Goal: Task Accomplishment & Management: Manage account settings

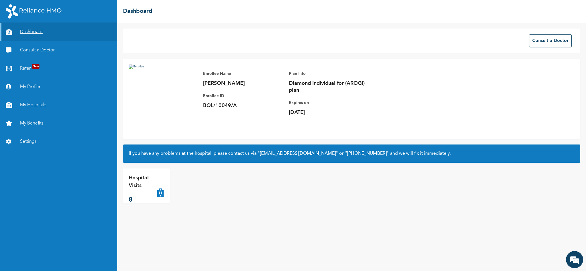
click at [35, 30] on link "Dashboard" at bounding box center [58, 32] width 117 height 18
click at [36, 85] on link "My Profile" at bounding box center [58, 87] width 117 height 18
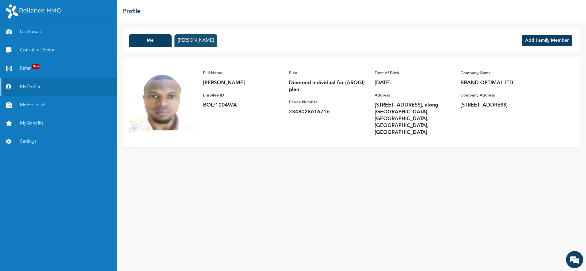
click at [186, 38] on button "ANTHONIA TOMBRI" at bounding box center [195, 40] width 43 height 13
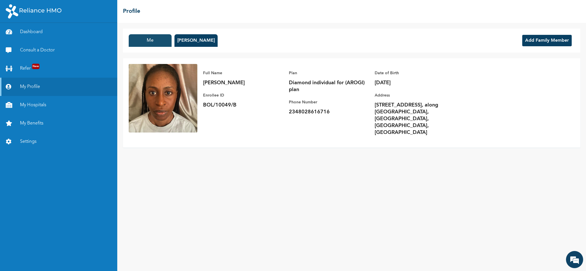
click at [156, 39] on button "Me" at bounding box center [150, 40] width 43 height 13
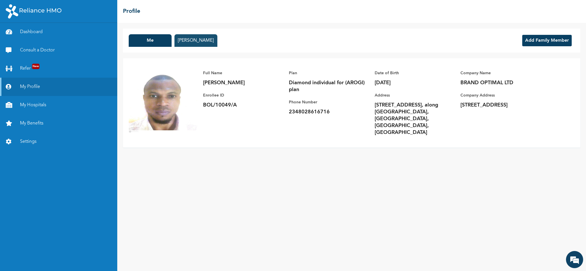
click at [204, 36] on button "ANTHONIA TOMBRI" at bounding box center [195, 40] width 43 height 13
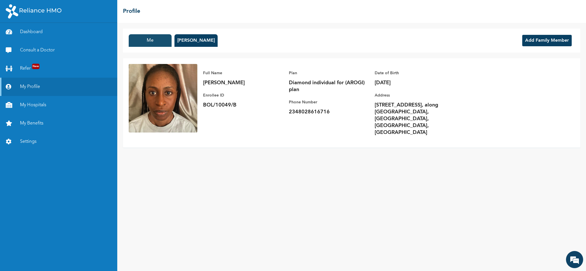
click at [158, 35] on button "Me" at bounding box center [150, 40] width 43 height 13
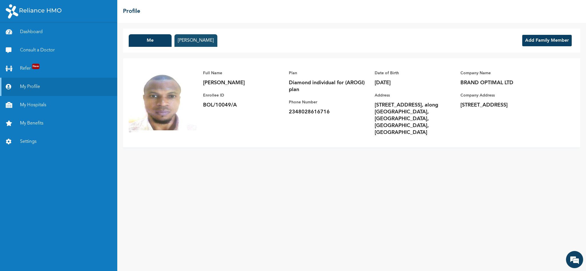
click at [184, 38] on button "ANTHONIA TOMBRI" at bounding box center [195, 40] width 43 height 13
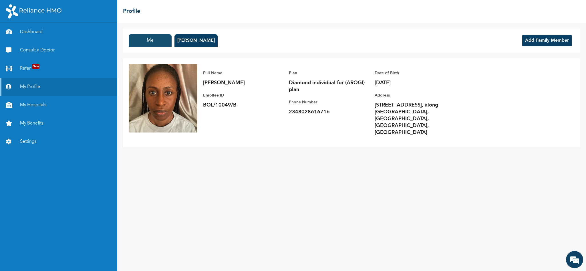
click at [158, 39] on button "Me" at bounding box center [150, 40] width 43 height 13
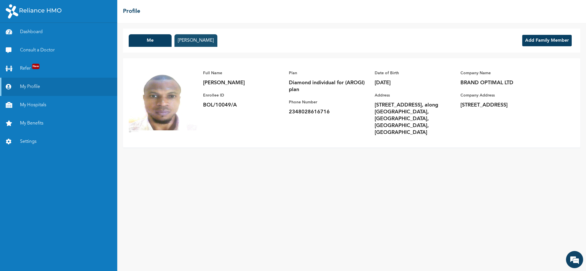
click at [186, 38] on button "ANTHONIA TOMBRI" at bounding box center [195, 40] width 43 height 13
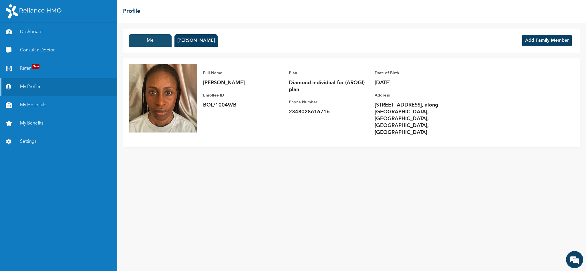
click at [158, 36] on button "Me" at bounding box center [150, 40] width 43 height 13
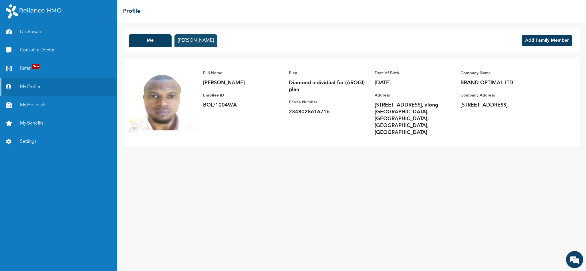
click at [204, 36] on button "ANTHONIA TOMBRI" at bounding box center [195, 40] width 43 height 13
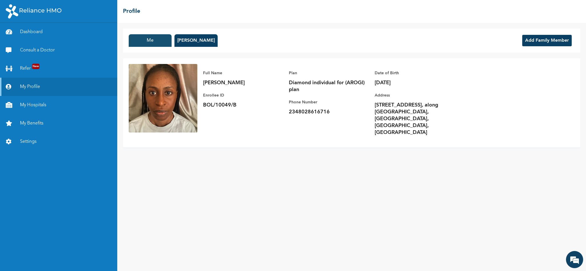
click at [153, 37] on button "Me" at bounding box center [150, 40] width 43 height 13
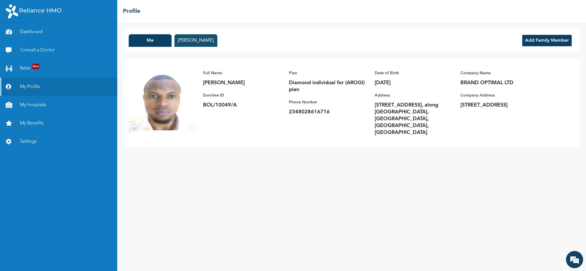
click at [202, 37] on button "ANTHONIA TOMBRI" at bounding box center [195, 40] width 43 height 13
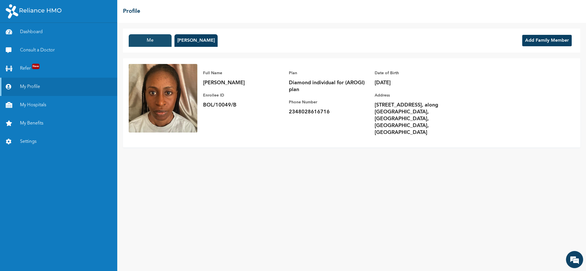
click at [156, 36] on button "Me" at bounding box center [150, 40] width 43 height 13
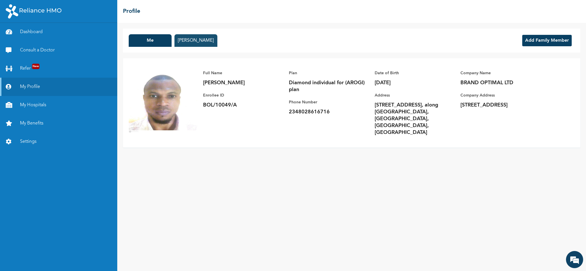
click at [189, 40] on button "ANTHONIA TOMBRI" at bounding box center [195, 40] width 43 height 13
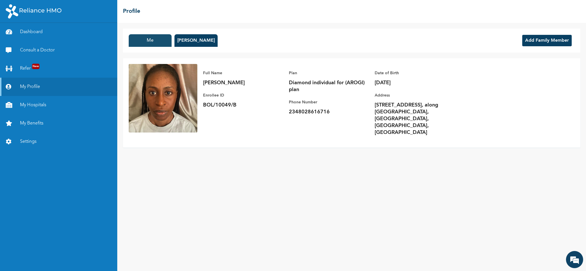
click at [154, 37] on button "Me" at bounding box center [150, 40] width 43 height 13
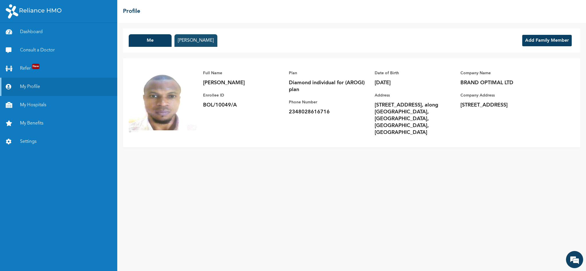
click at [191, 42] on button "ANTHONIA TOMBRI" at bounding box center [195, 40] width 43 height 13
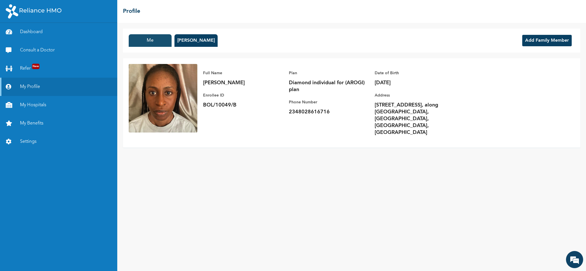
click at [153, 41] on button "Me" at bounding box center [150, 40] width 43 height 13
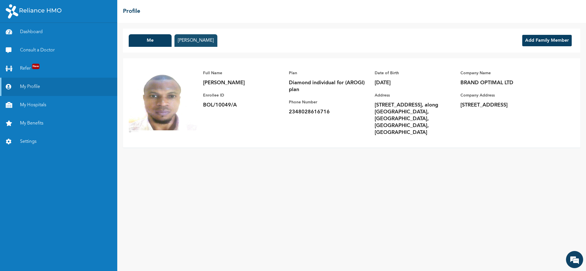
click at [190, 39] on button "ANTHONIA TOMBRI" at bounding box center [195, 40] width 43 height 13
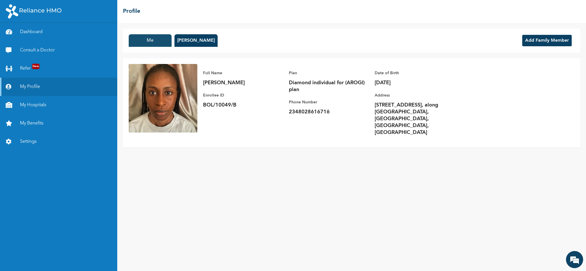
click at [152, 39] on button "Me" at bounding box center [150, 40] width 43 height 13
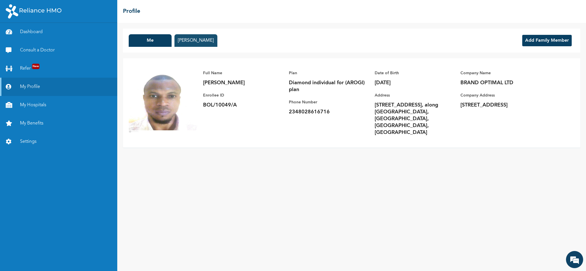
click at [211, 41] on button "ANTHONIA TOMBRI" at bounding box center [195, 40] width 43 height 13
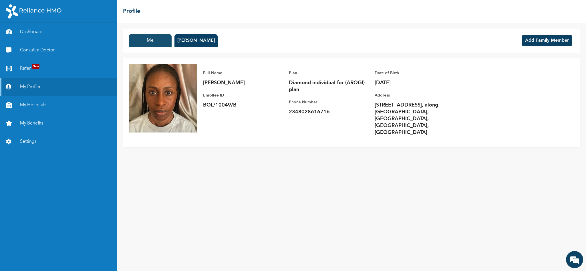
click at [149, 35] on button "Me" at bounding box center [150, 40] width 43 height 13
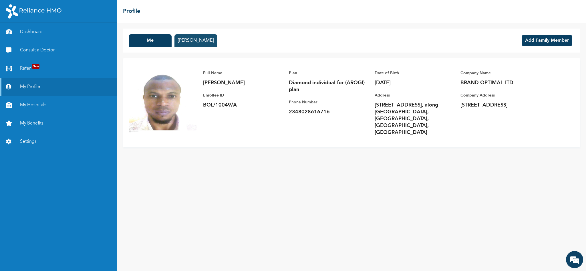
click at [186, 39] on button "ANTHONIA TOMBRI" at bounding box center [195, 40] width 43 height 13
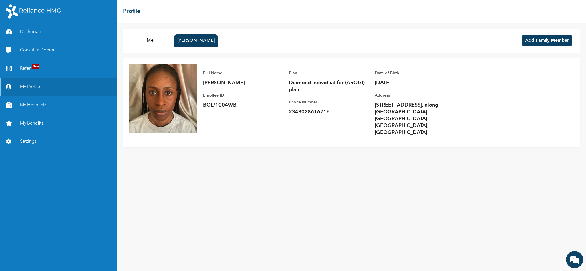
click at [550, 191] on div "Me ANTHONIA TOMBRI Add Family Member Full Name ANTHONIA TOMBRI Enrollee ID BOL/…" at bounding box center [351, 147] width 469 height 249
